Goal: Task Accomplishment & Management: Complete application form

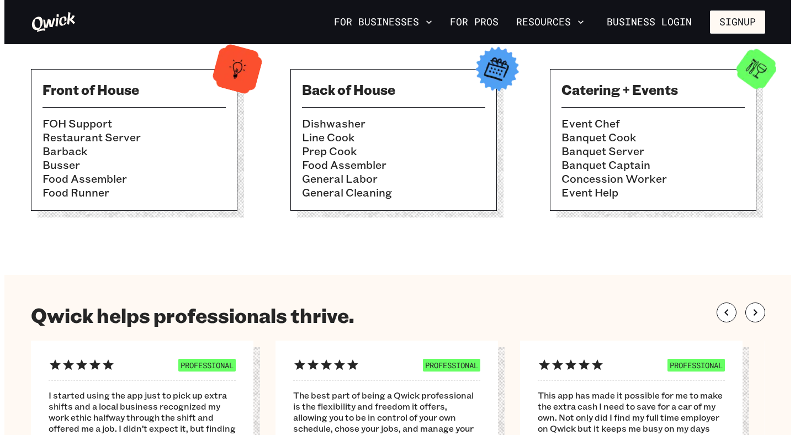
scroll to position [414, 0]
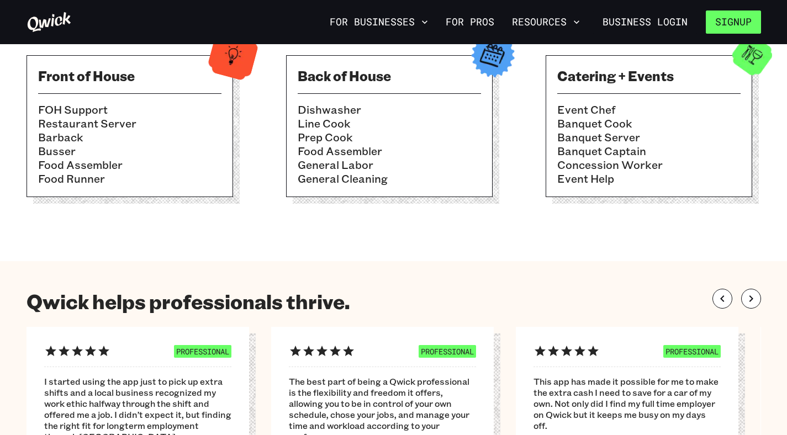
click at [724, 29] on button "Signup" at bounding box center [733, 21] width 55 height 23
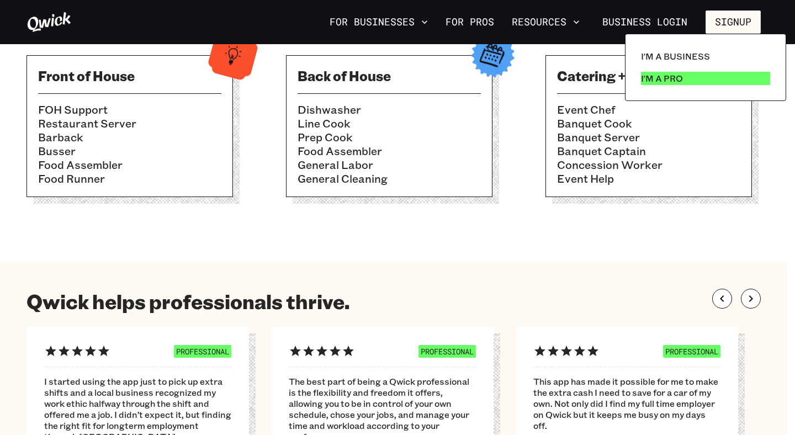
click at [687, 83] on link "I'm a Pro" at bounding box center [706, 78] width 138 height 22
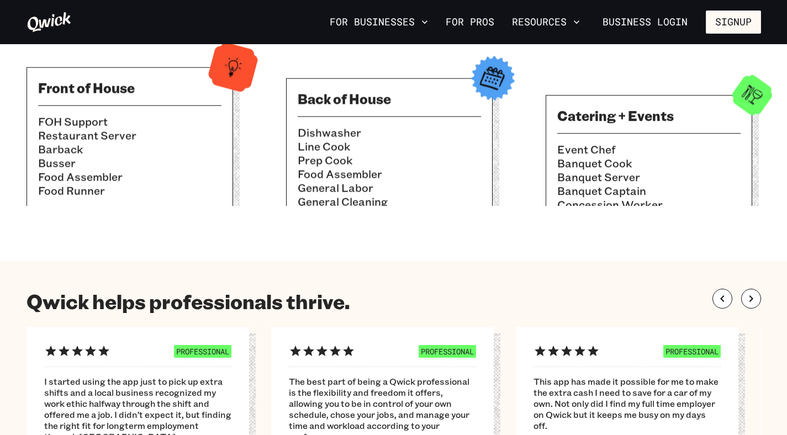
scroll to position [414, 0]
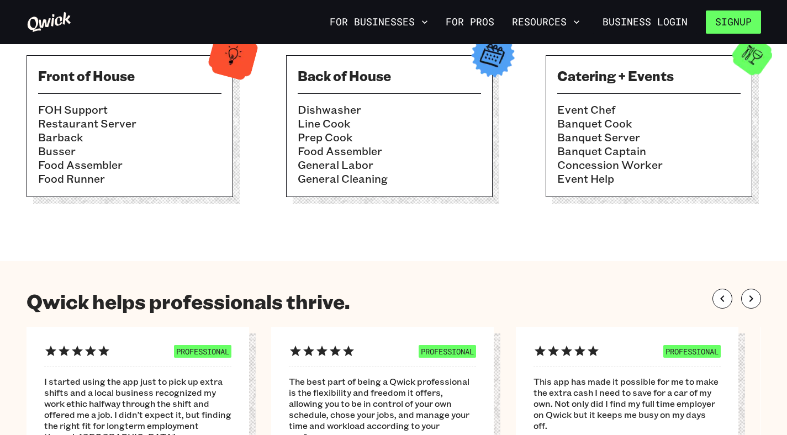
click at [739, 24] on button "Signup" at bounding box center [733, 21] width 55 height 23
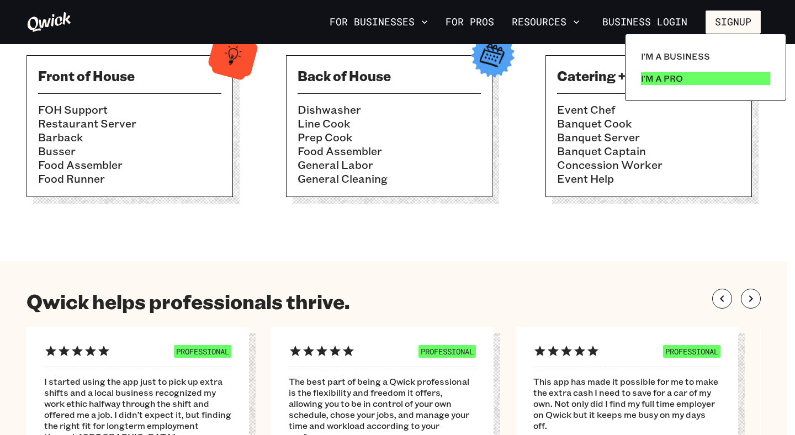
click at [664, 86] on link "I'm a Pro" at bounding box center [706, 78] width 138 height 22
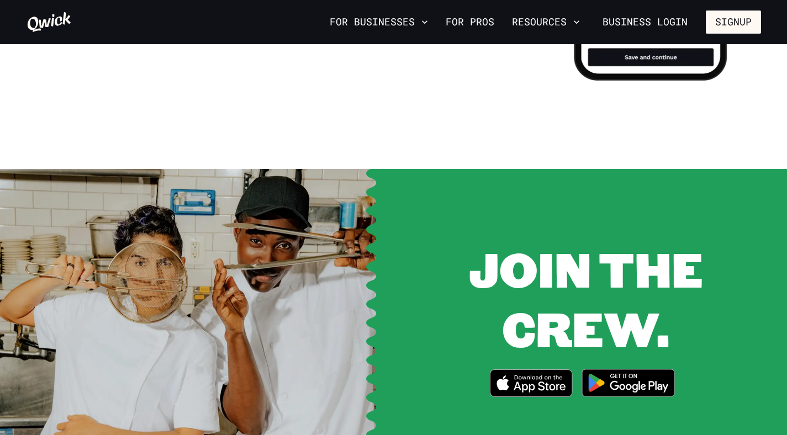
scroll to position [1423, 0]
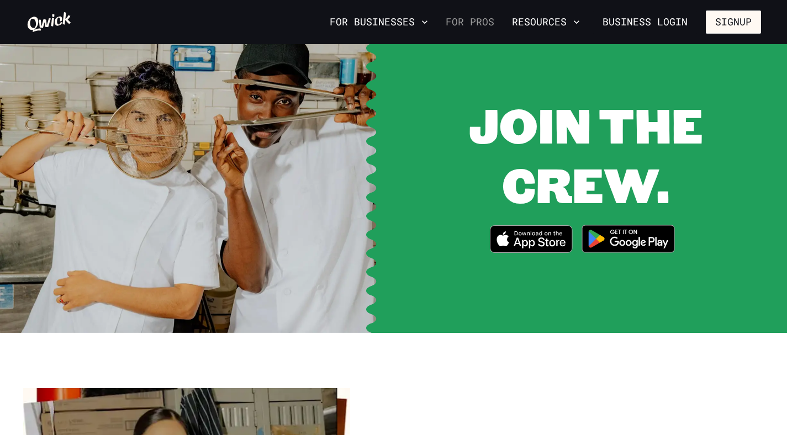
click at [464, 24] on link "For Pros" at bounding box center [469, 22] width 57 height 19
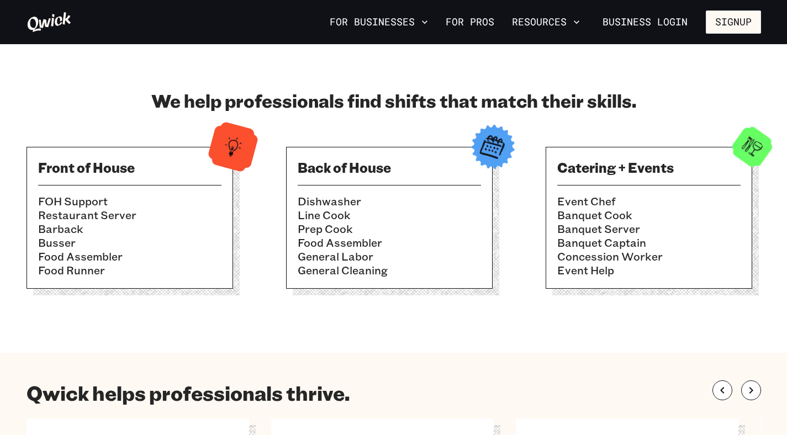
scroll to position [324, 0]
